Goal: Information Seeking & Learning: Learn about a topic

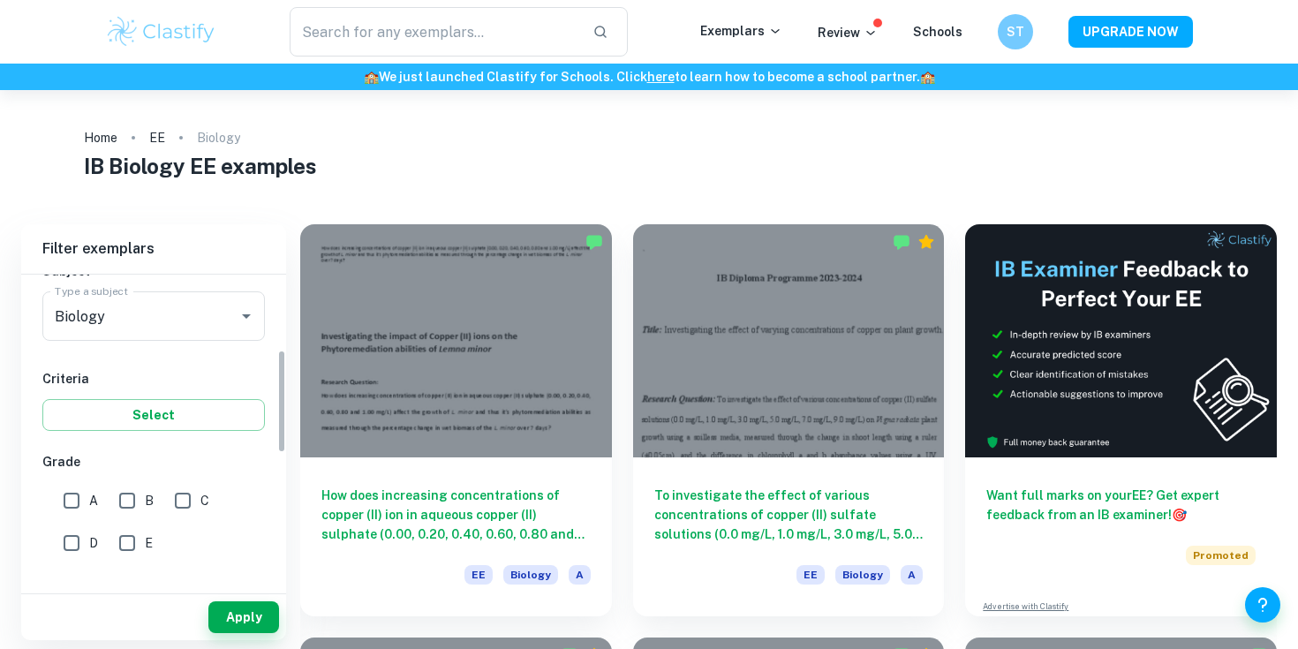
scroll to position [278, 0]
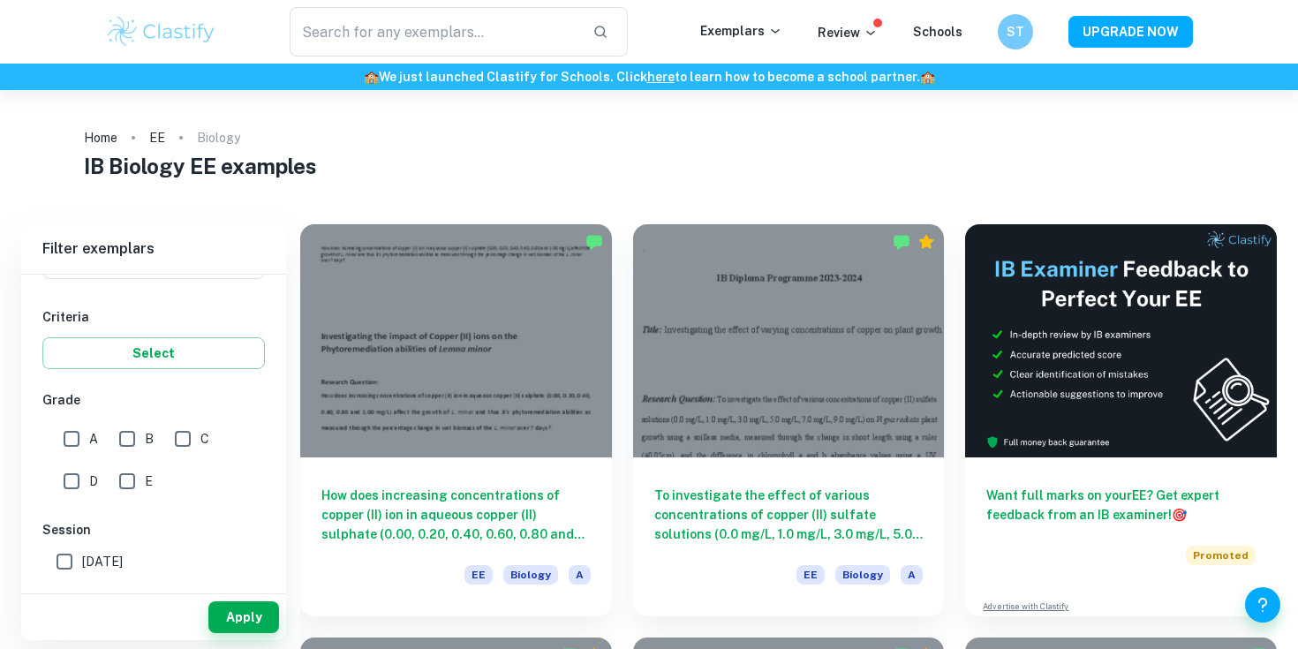
click at [73, 436] on input "A" at bounding box center [71, 438] width 35 height 35
checkbox input "true"
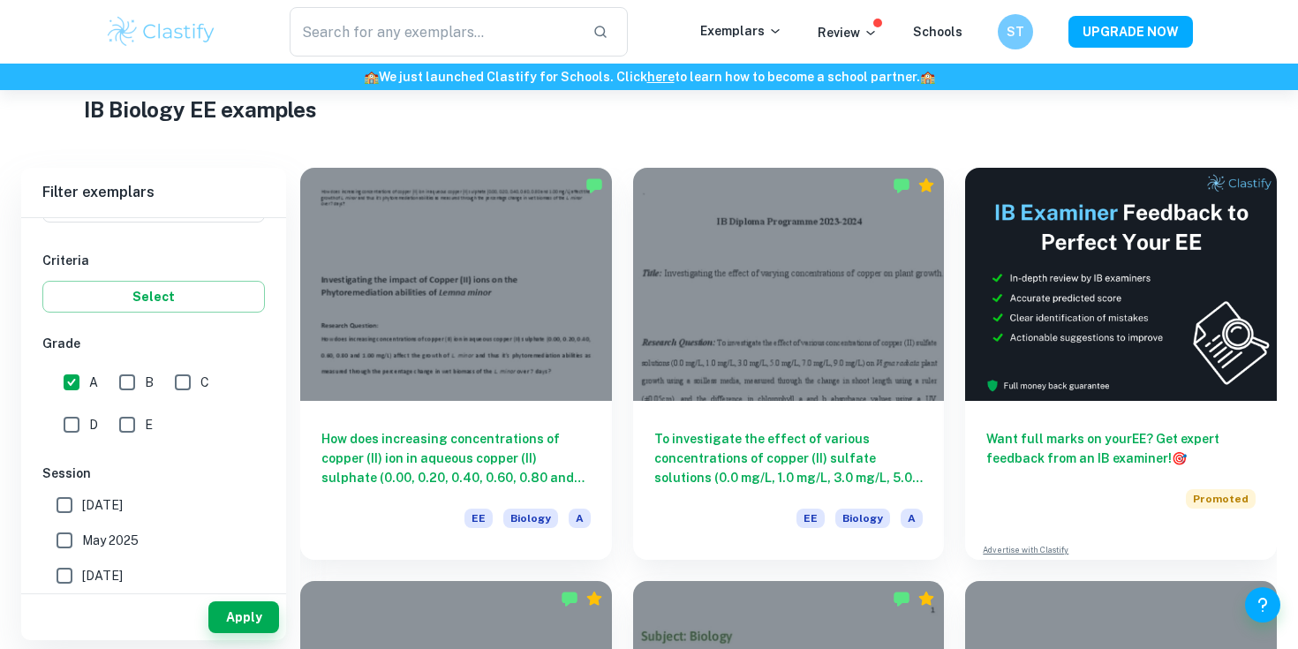
scroll to position [66, 0]
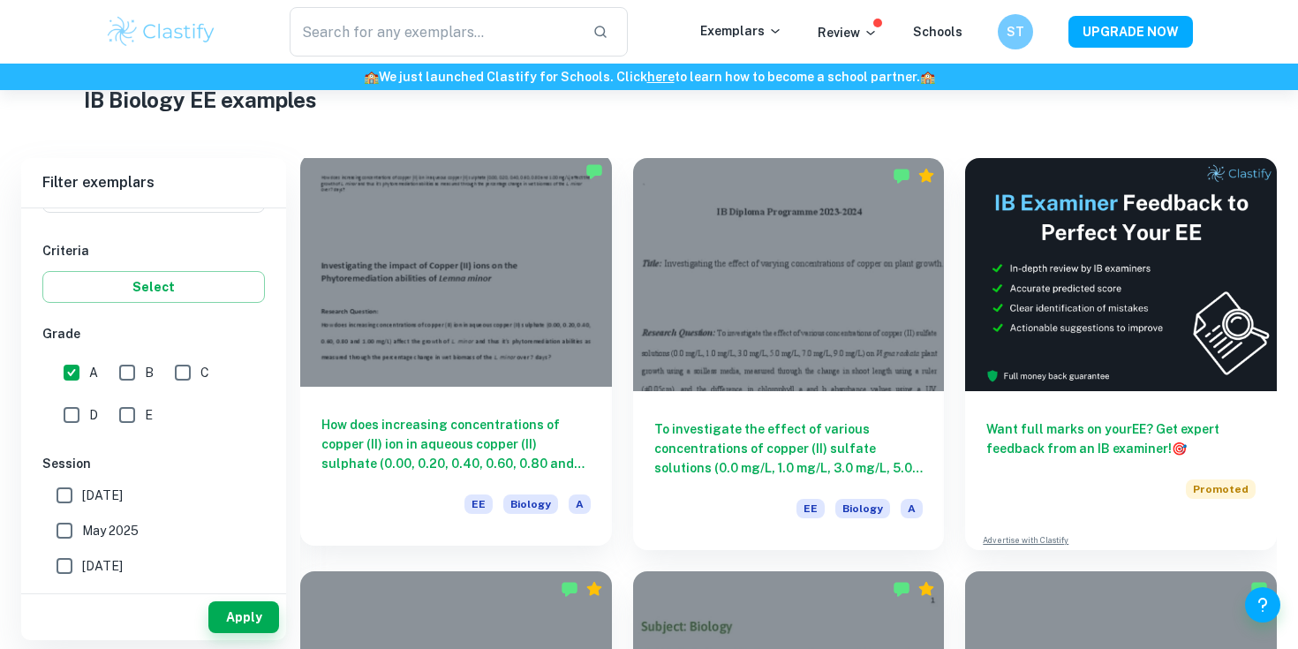
click at [474, 292] on div at bounding box center [456, 270] width 312 height 233
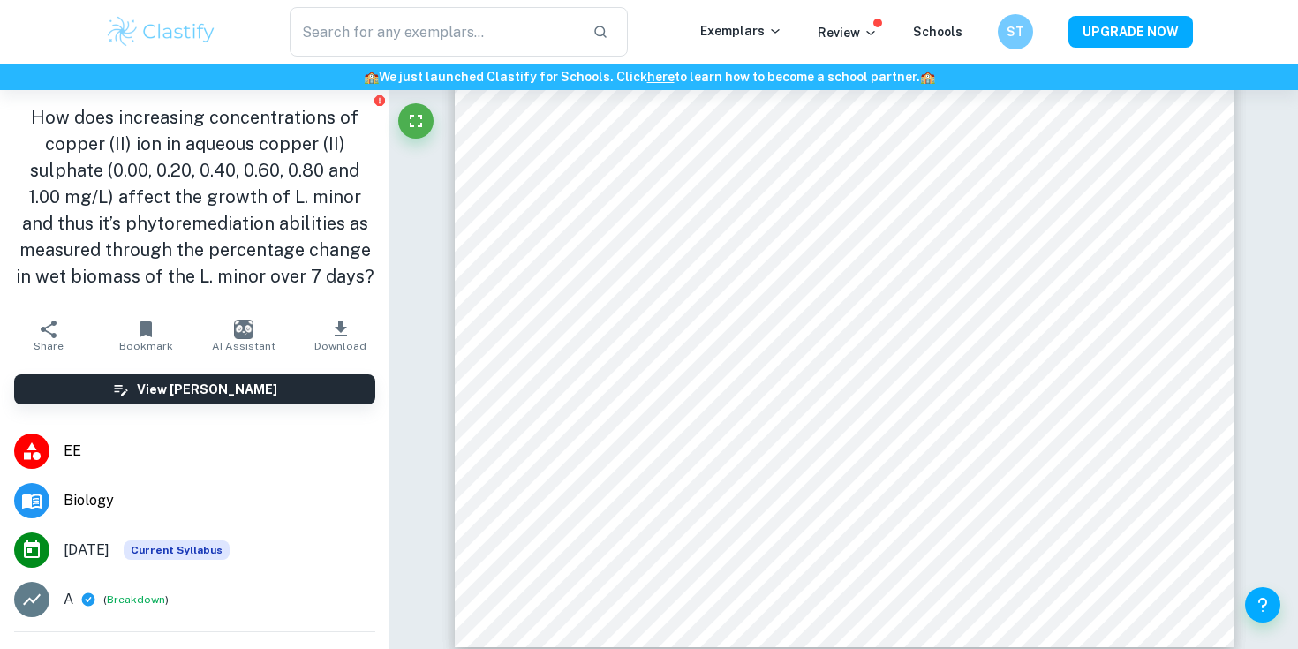
scroll to position [6819, 0]
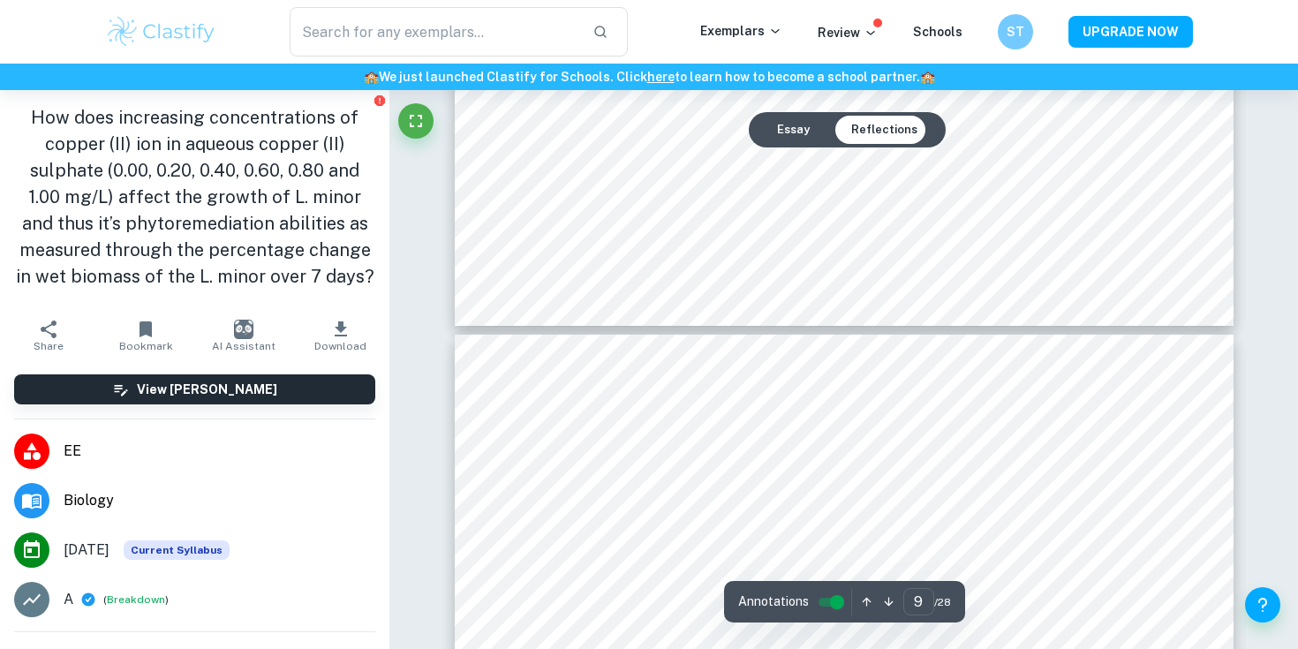
type input "10"
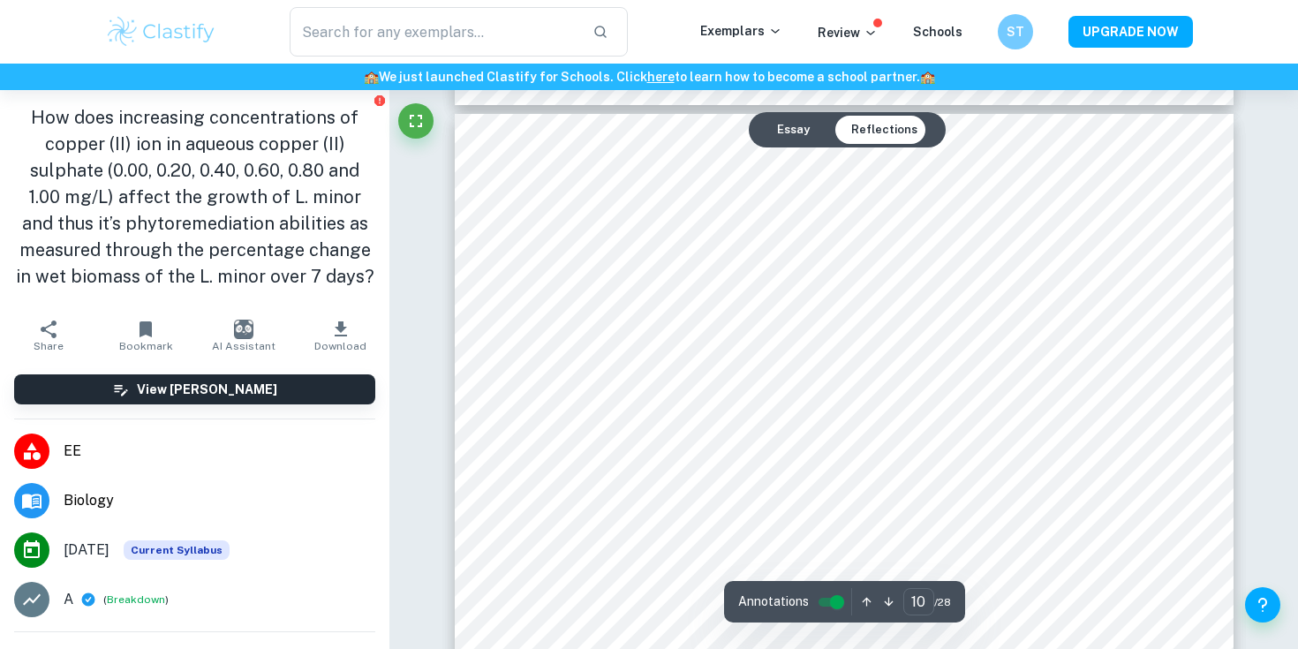
scroll to position [9568, 0]
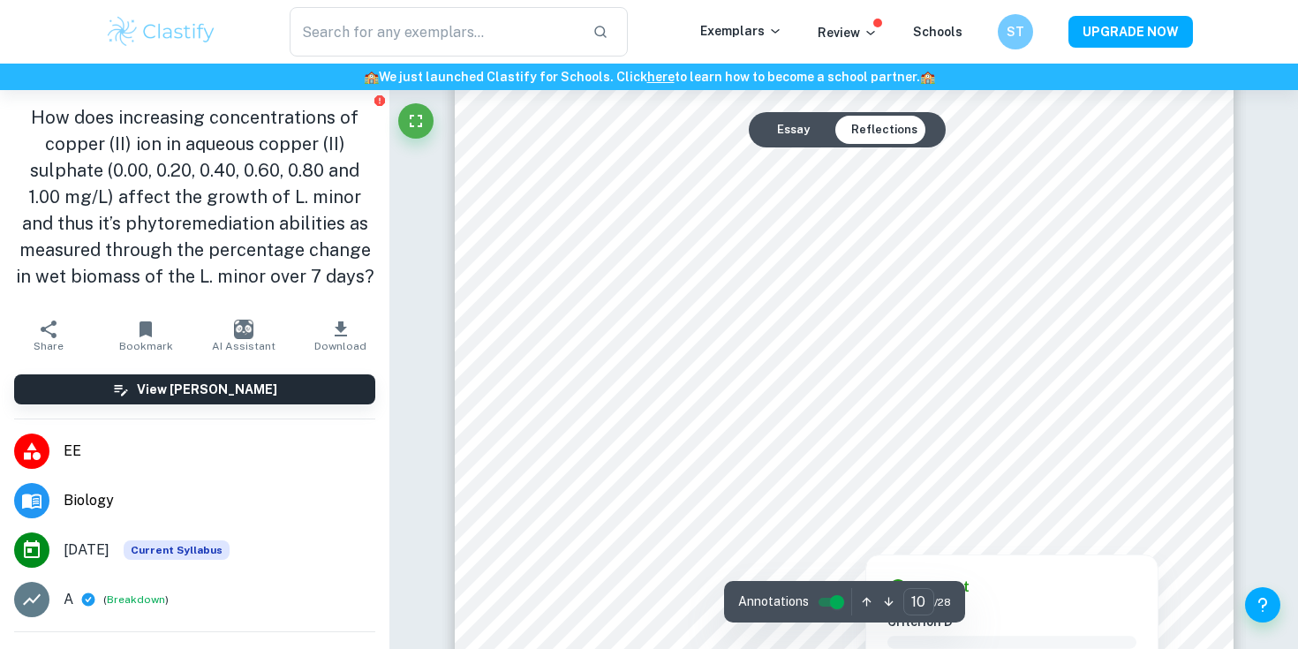
click at [700, 517] on div at bounding box center [864, 525] width 485 height 26
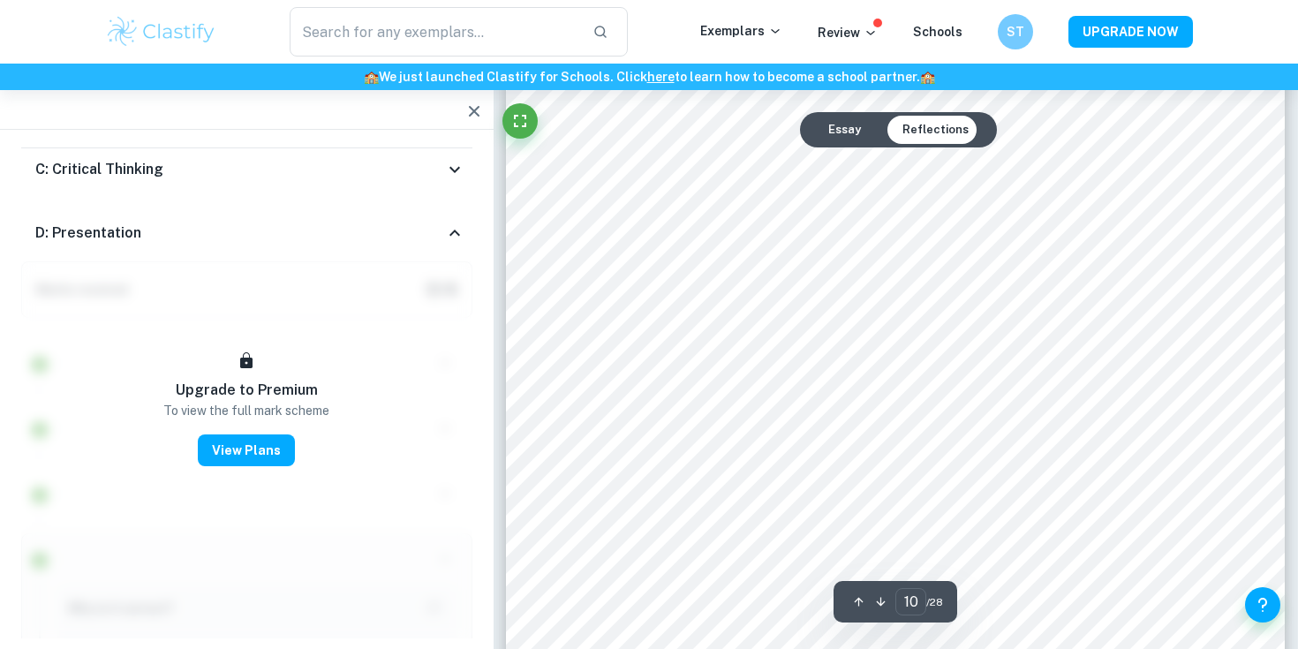
scroll to position [9481, 0]
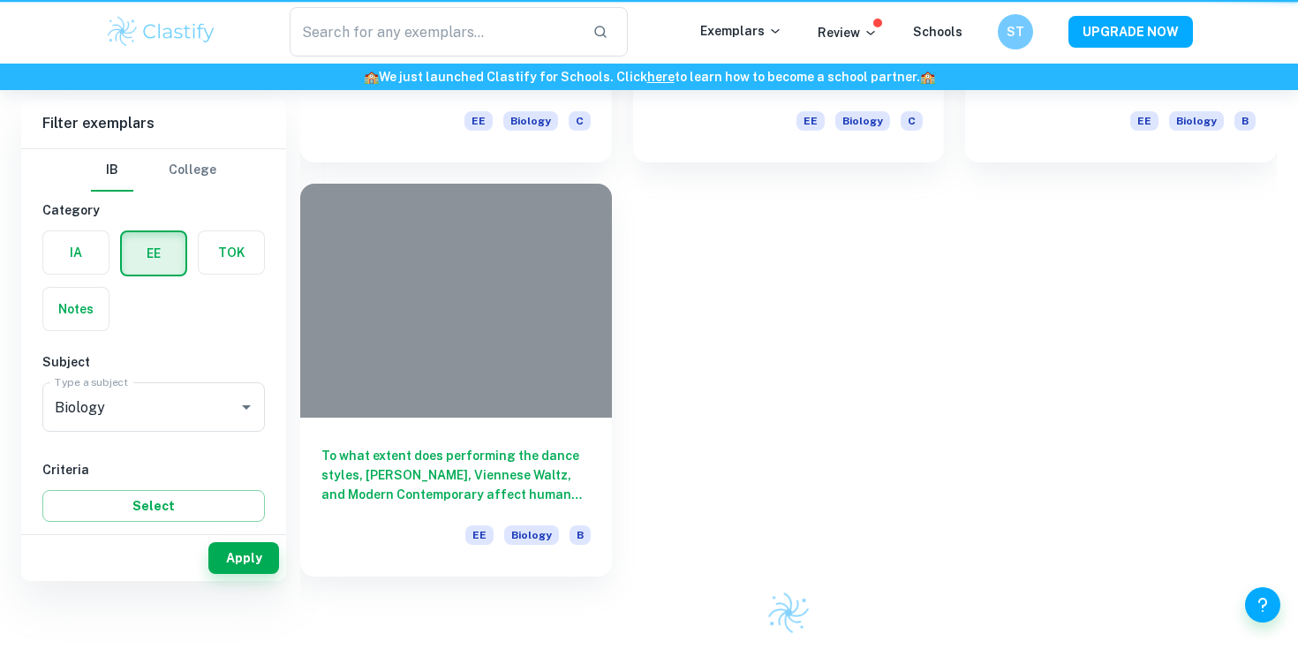
scroll to position [66, 0]
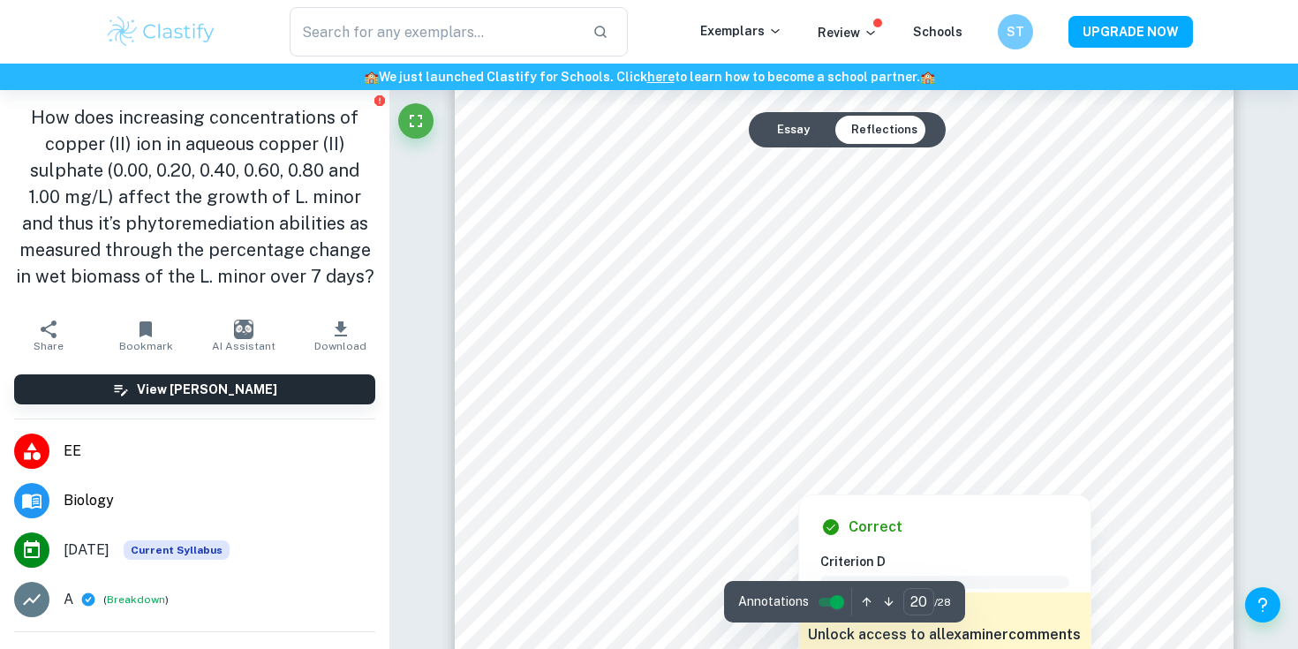
scroll to position [20263, 0]
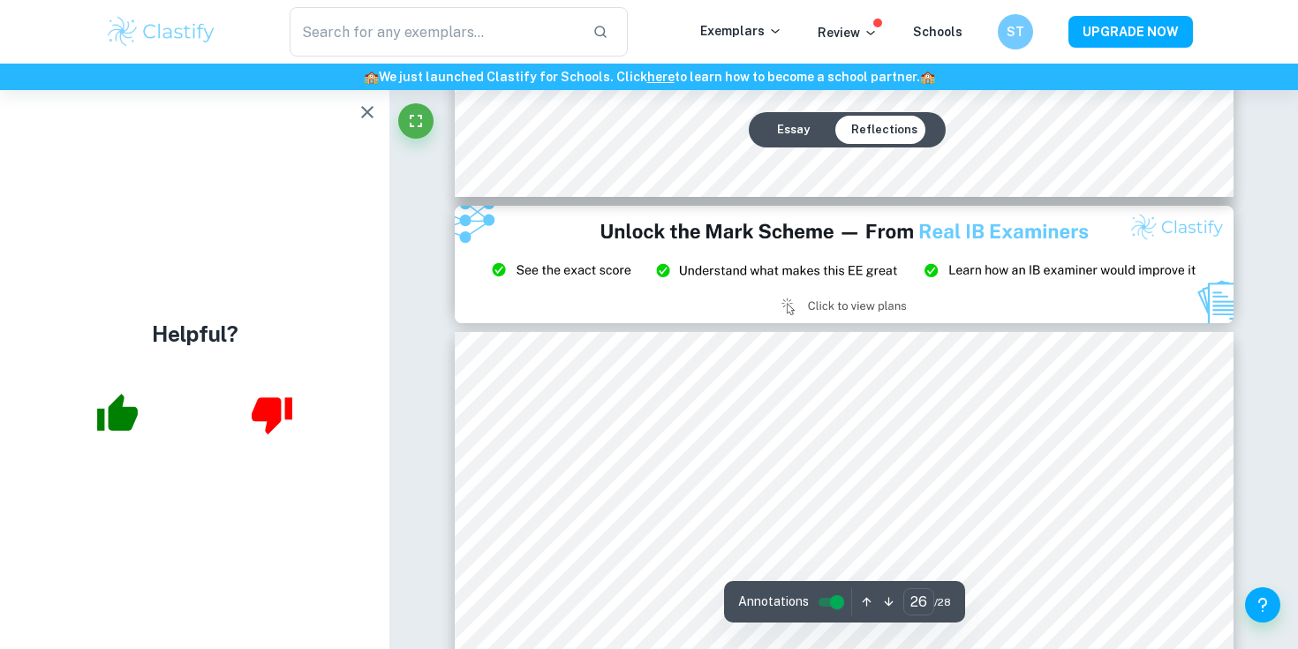
type input "27"
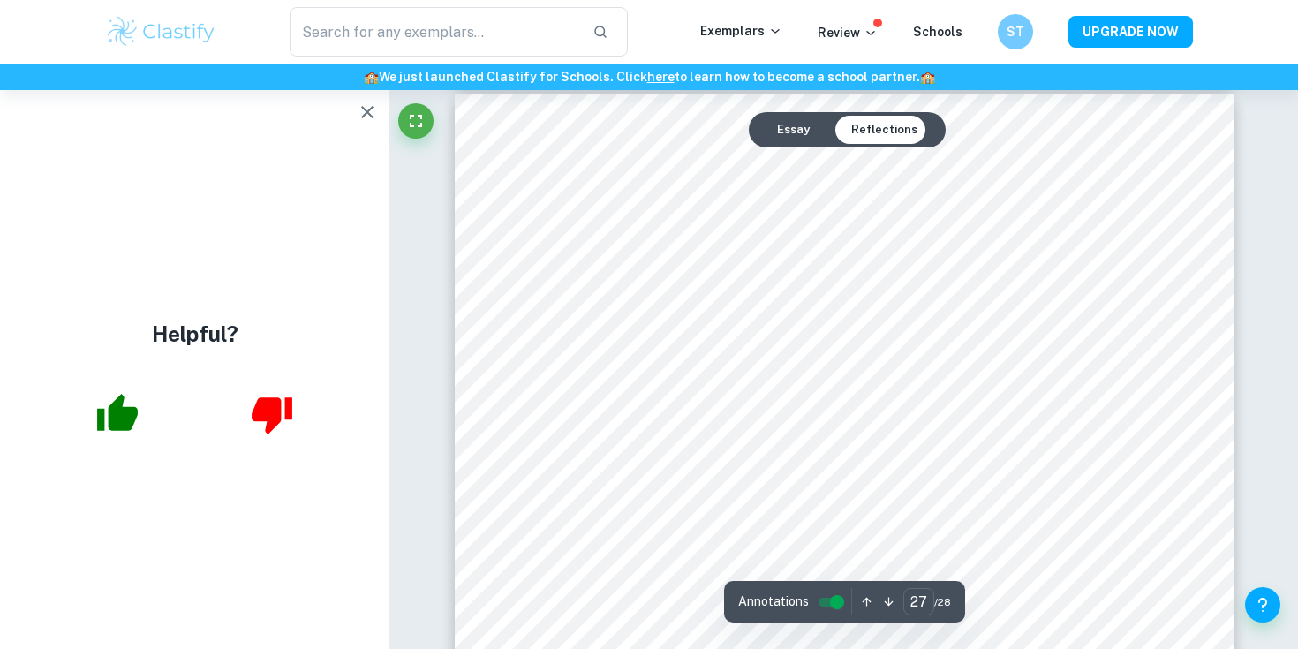
scroll to position [27187, 0]
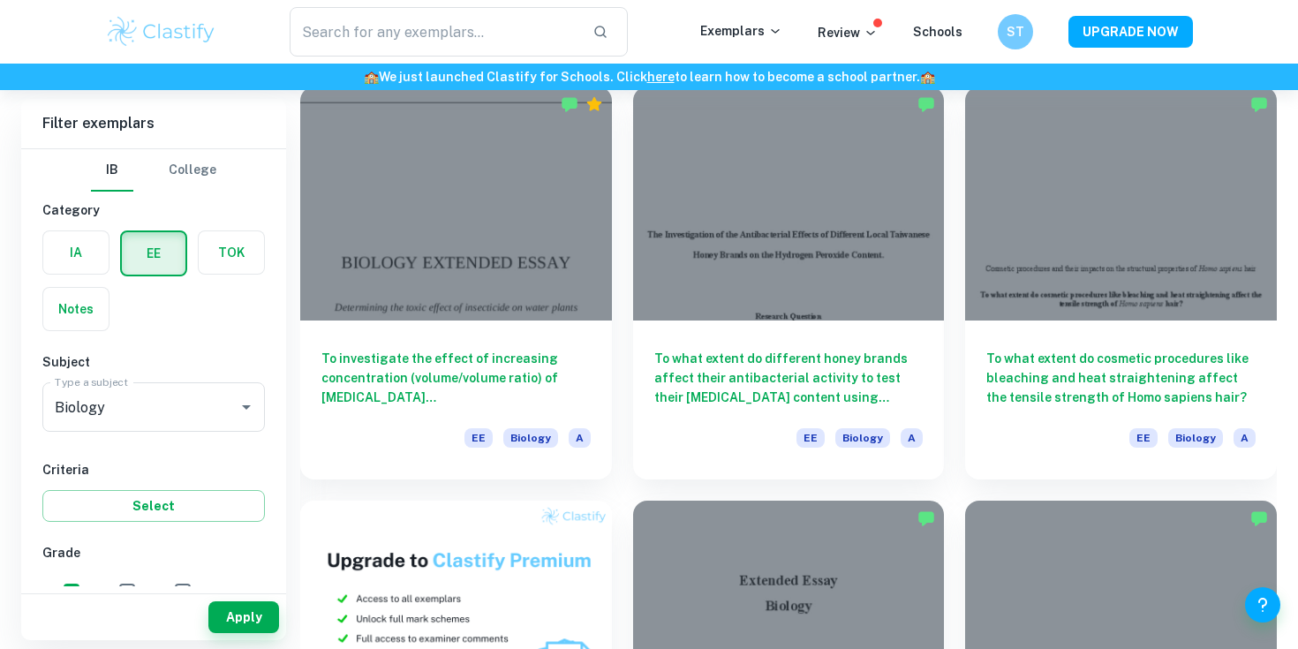
scroll to position [555, 0]
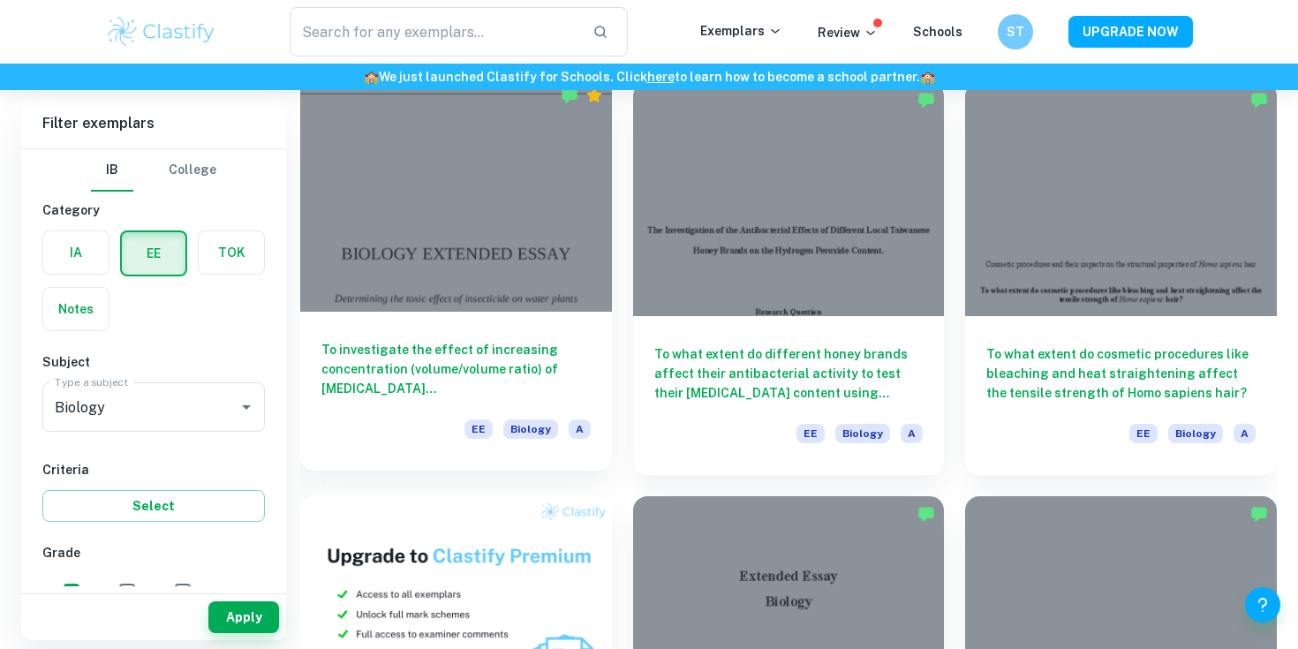
click at [452, 357] on h6 "To investigate the effect of increasing concentration (volume/volume ratio) of …" at bounding box center [455, 369] width 269 height 58
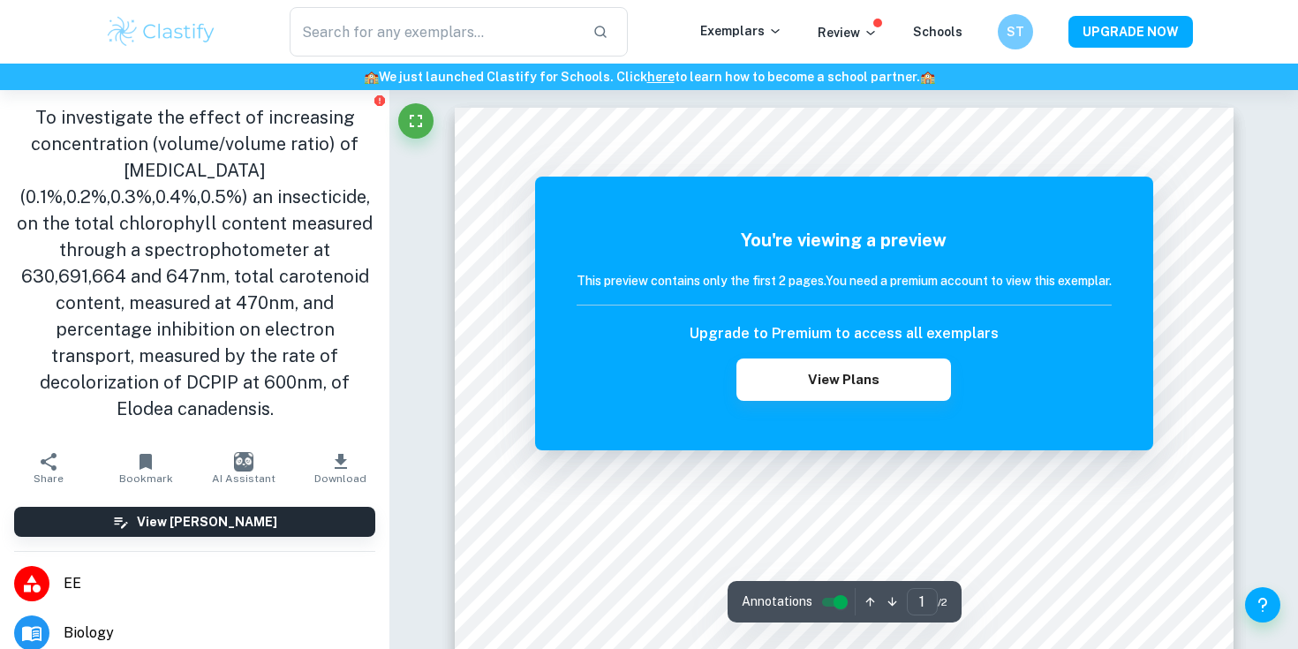
scroll to position [154, 0]
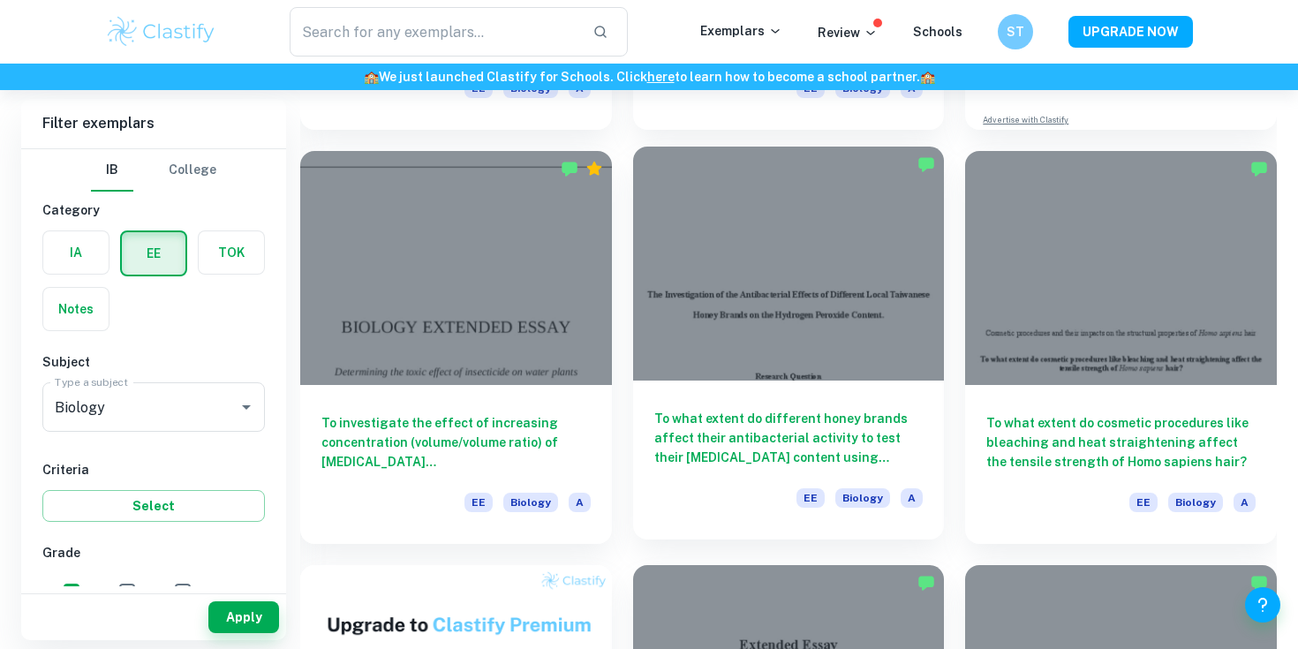
scroll to position [485, 0]
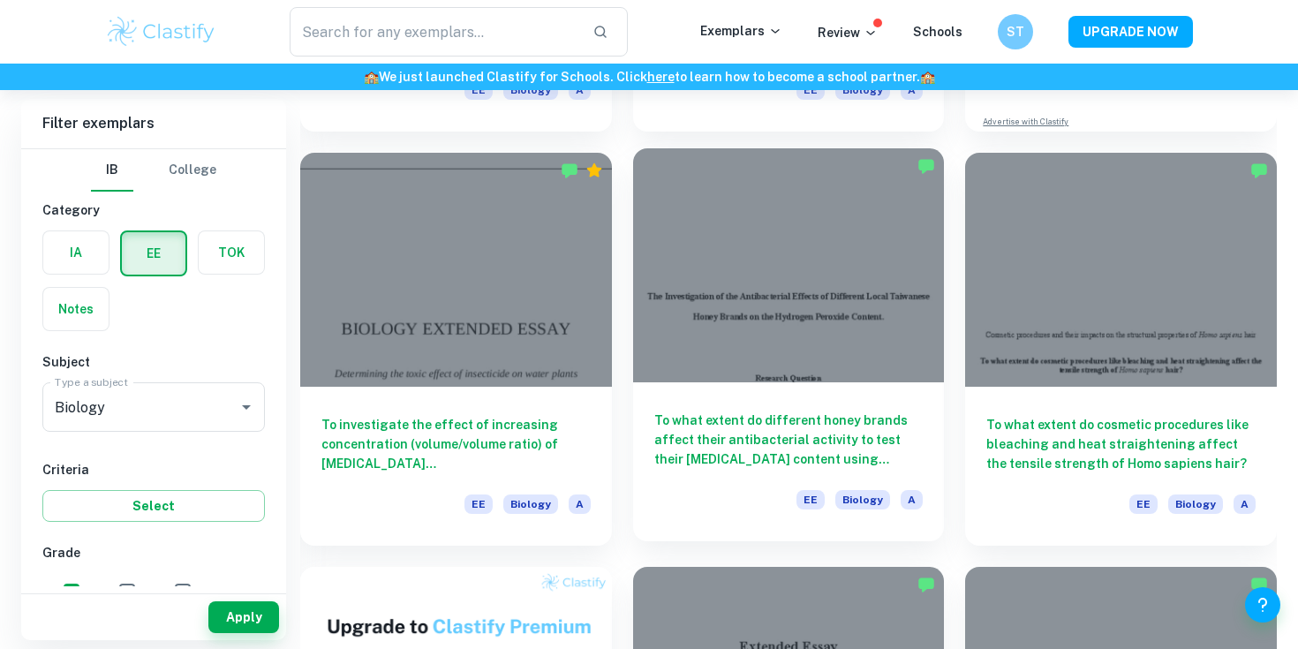
click at [739, 424] on h6 "To what extent do different honey brands affect their antibacterial activity to…" at bounding box center [788, 439] width 269 height 58
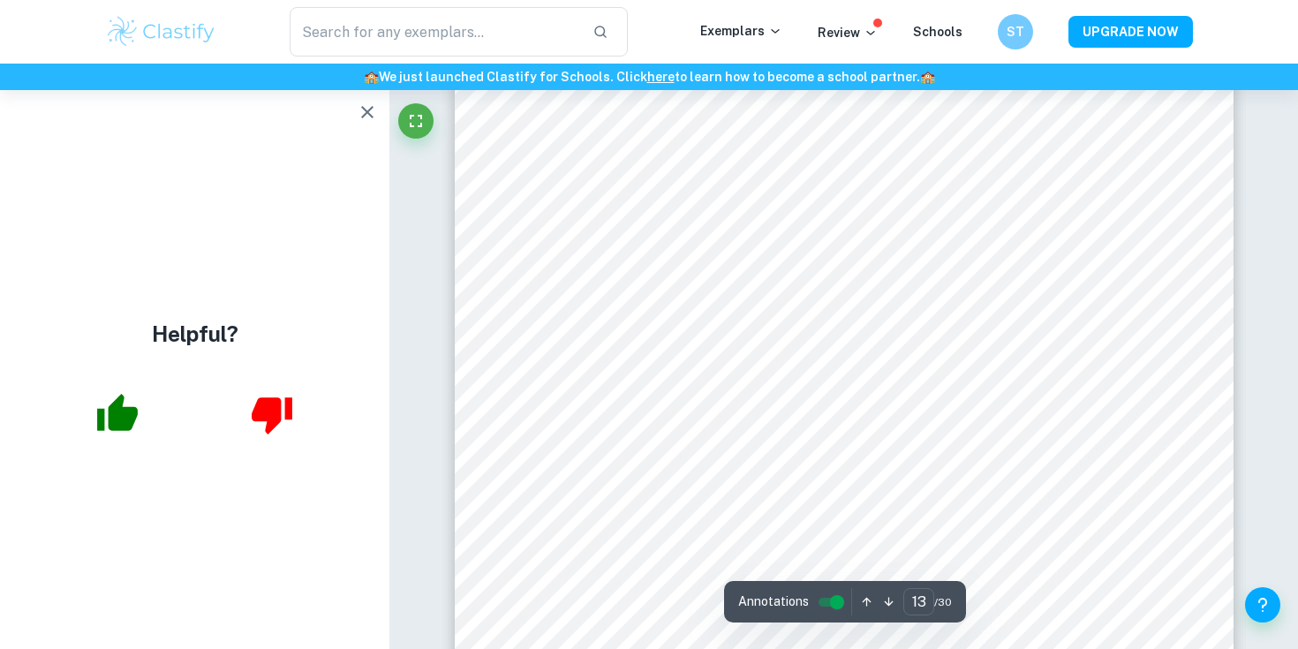
scroll to position [12994, 0]
type input "14"
